Goal: Task Accomplishment & Management: Use online tool/utility

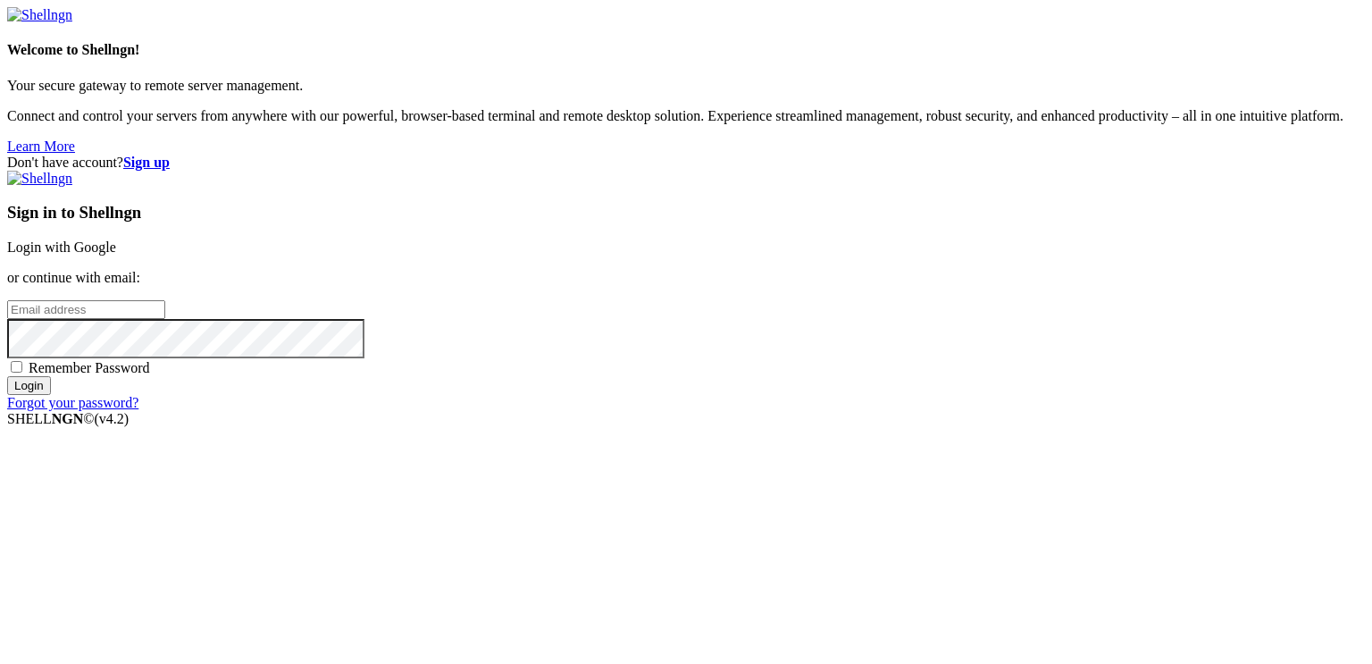
click at [116, 239] on link "Login with Google" at bounding box center [61, 246] width 109 height 15
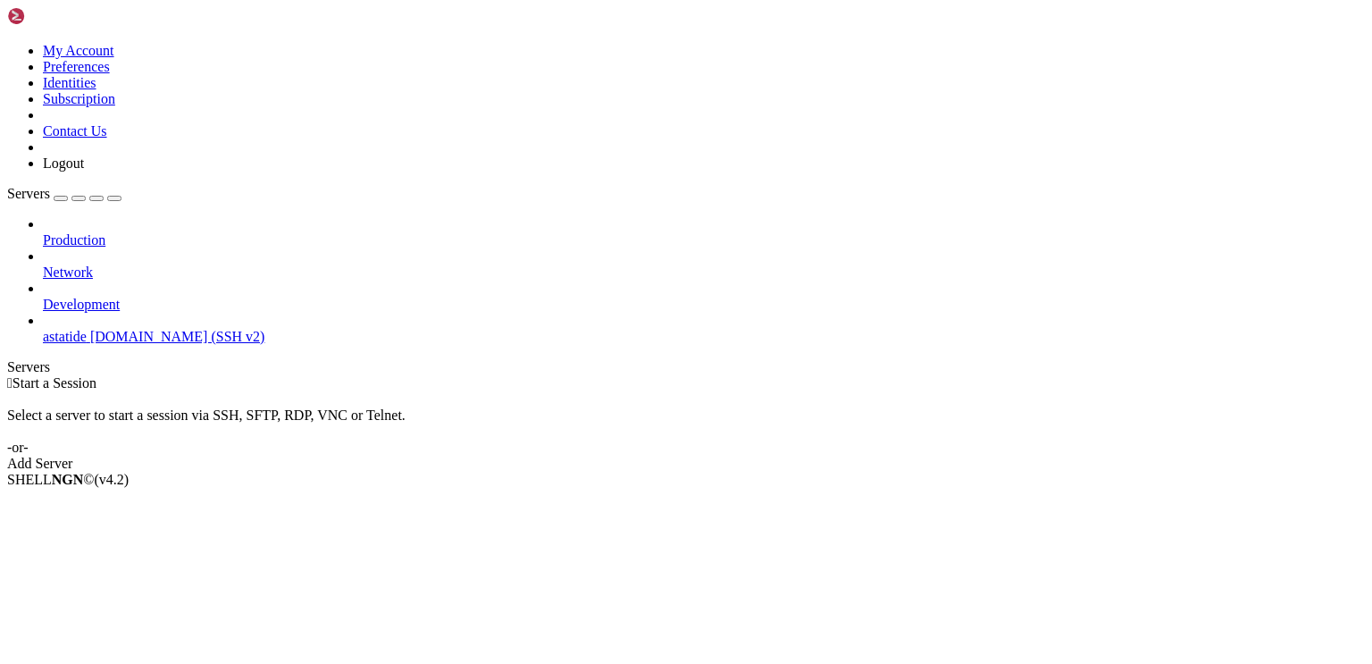
click at [90, 329] on span "[DOMAIN_NAME] (SSH v2)" at bounding box center [177, 336] width 175 height 15
click at [87, 329] on span "astatide" at bounding box center [65, 336] width 44 height 15
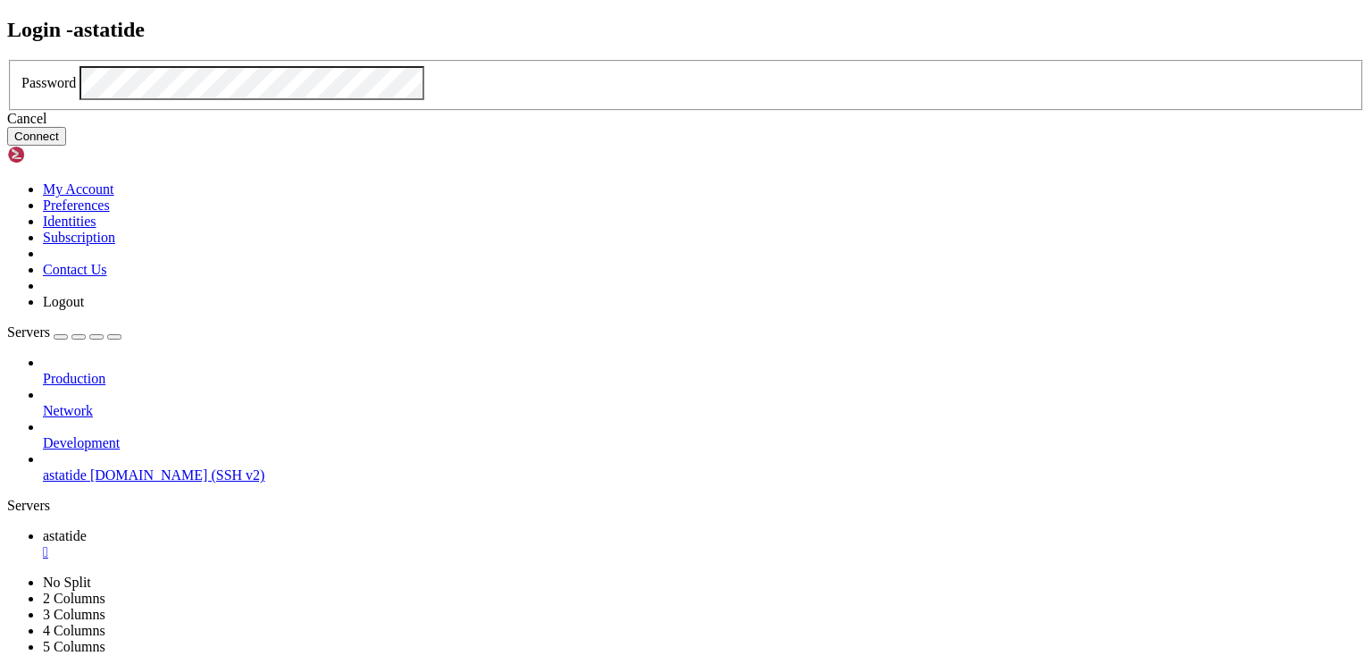
click at [66, 146] on button "Connect" at bounding box center [36, 136] width 59 height 19
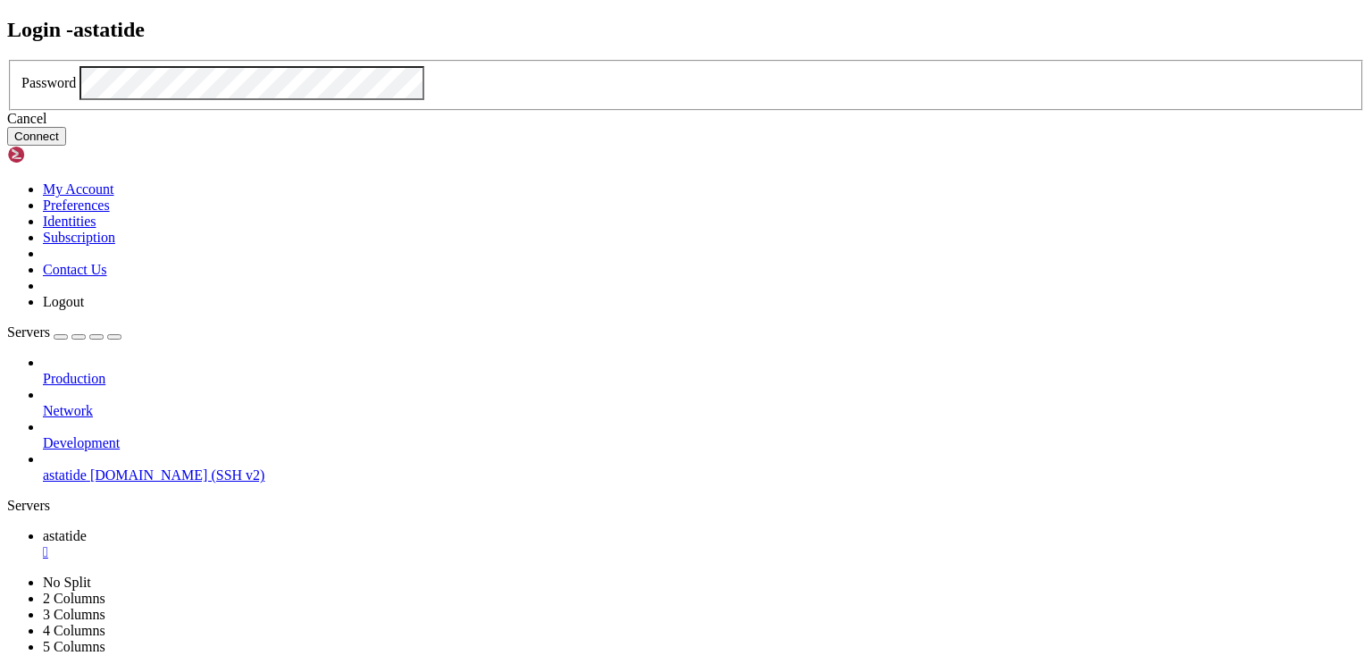
click at [66, 146] on button "Connect" at bounding box center [36, 136] width 59 height 19
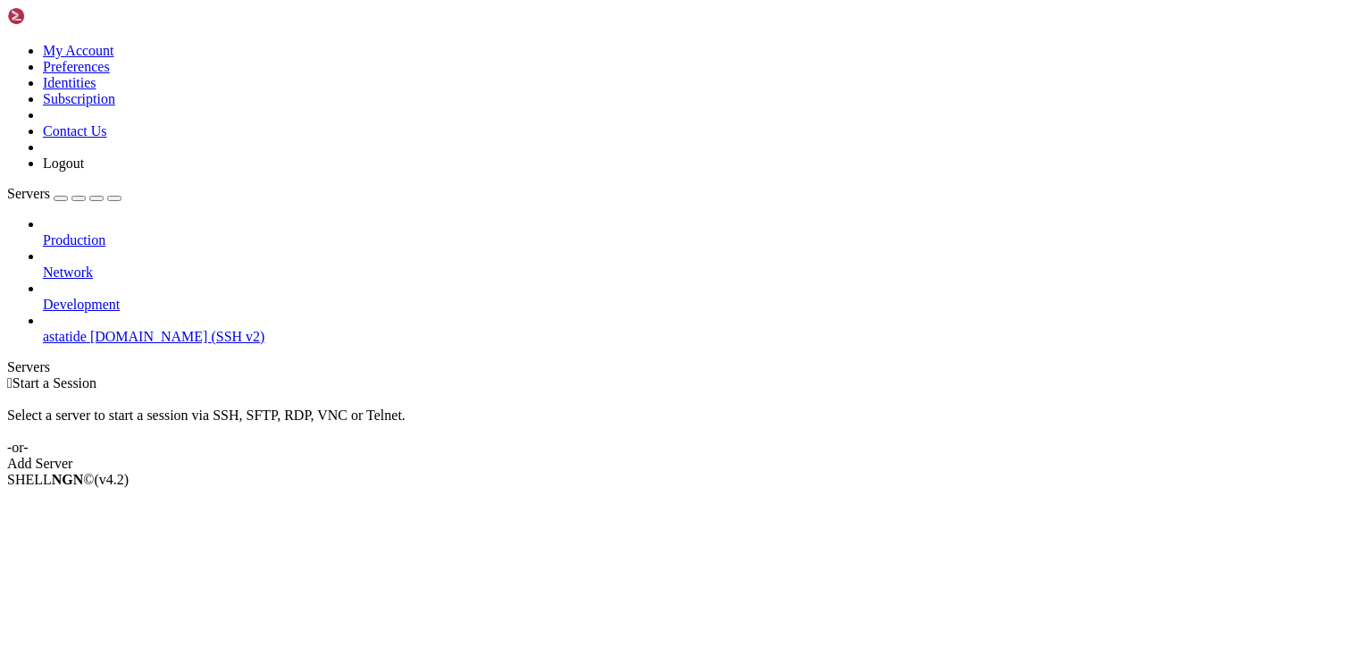
click at [87, 329] on span "astatide" at bounding box center [65, 336] width 44 height 15
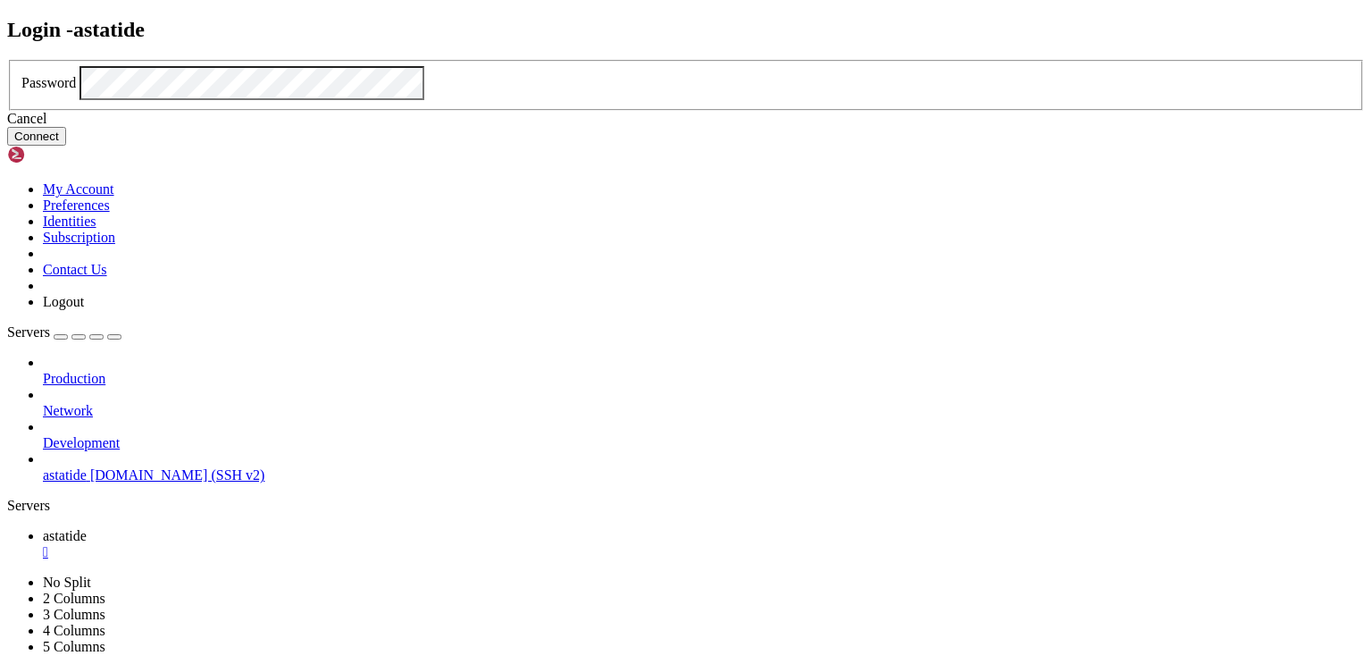
click at [66, 146] on button "Connect" at bounding box center [36, 136] width 59 height 19
